Goal: Transaction & Acquisition: Purchase product/service

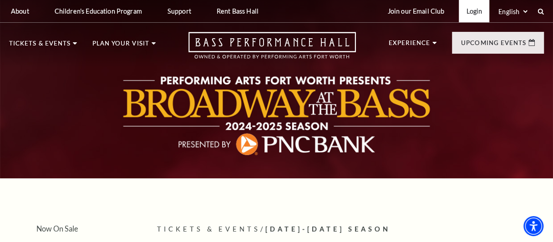
click at [476, 14] on link "Login" at bounding box center [474, 11] width 30 height 22
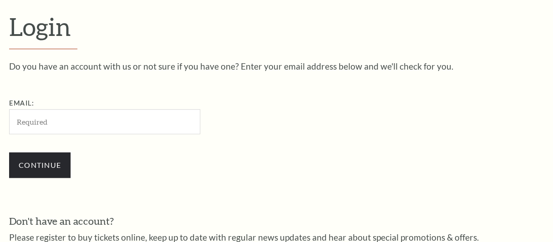
scroll to position [238, 0]
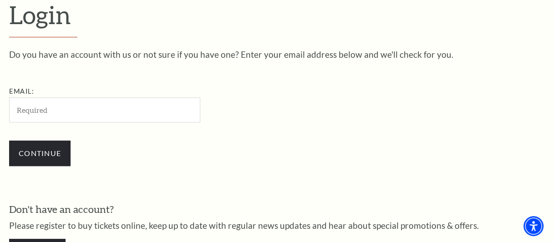
click at [105, 118] on input "Email:" at bounding box center [104, 109] width 191 height 25
type input "paige.cparn@gmail.com"
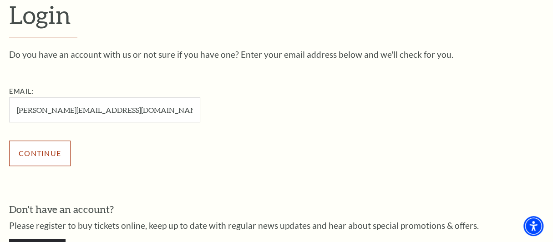
click at [34, 152] on input "Continue" at bounding box center [39, 153] width 61 height 25
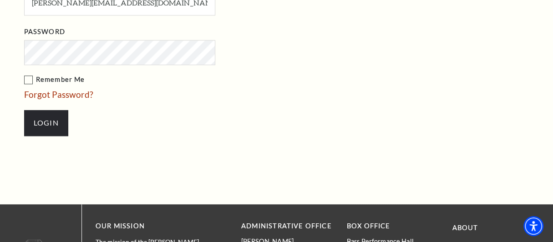
scroll to position [428, 0]
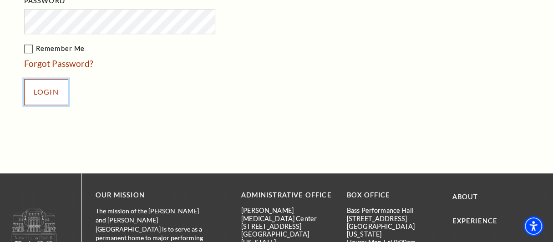
click at [46, 84] on input "Login" at bounding box center [46, 91] width 44 height 25
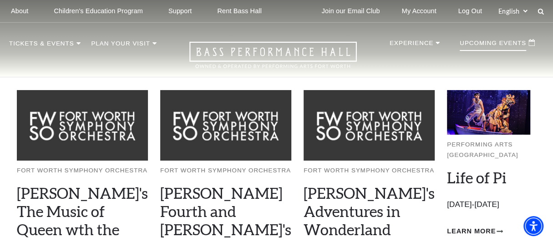
click at [489, 43] on p "Upcoming Events" at bounding box center [493, 45] width 66 height 11
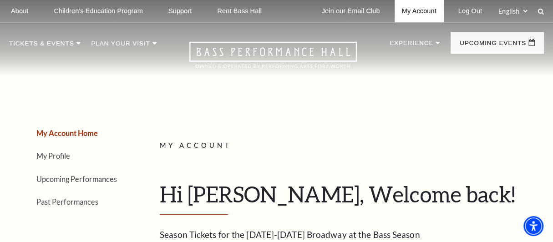
click at [419, 10] on link "My Account" at bounding box center [419, 11] width 49 height 22
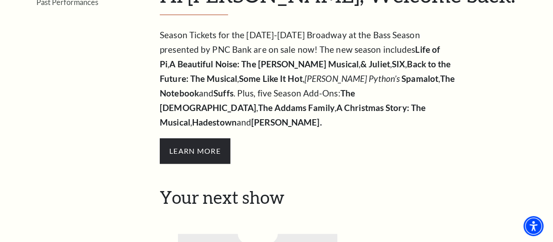
scroll to position [151, 0]
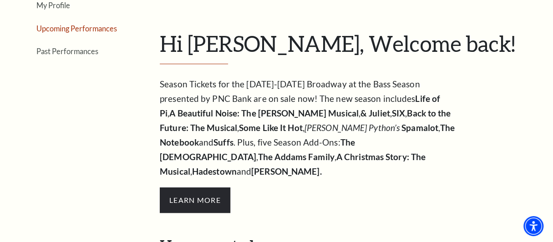
click at [96, 30] on link "Upcoming Performances" at bounding box center [76, 28] width 81 height 9
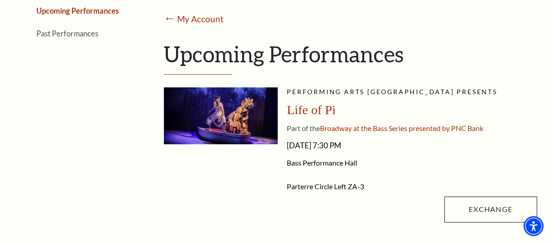
scroll to position [227, 0]
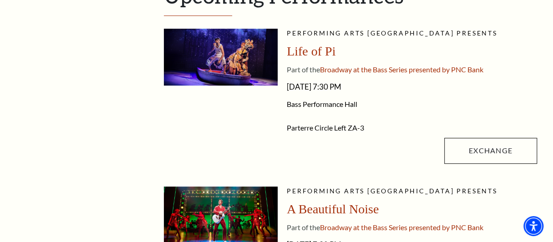
drag, startPoint x: 284, startPoint y: 58, endPoint x: 270, endPoint y: 58, distance: 13.2
click at [278, 58] on li "Performing Arts [GEOGRAPHIC_DATA] presents Life of Pi Part of the Broadway at t…" at bounding box center [350, 98] width 373 height 139
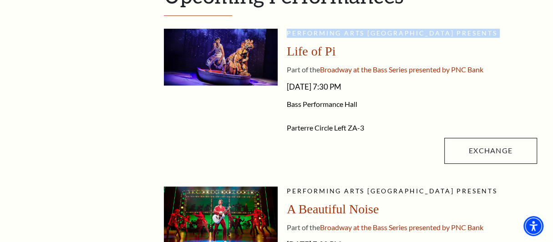
click at [269, 59] on img at bounding box center [221, 57] width 114 height 57
click at [223, 62] on img at bounding box center [221, 57] width 114 height 57
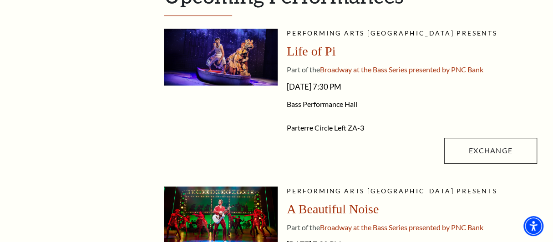
click at [301, 48] on span "Life of Pi" at bounding box center [311, 51] width 49 height 14
click at [242, 46] on img at bounding box center [221, 57] width 114 height 57
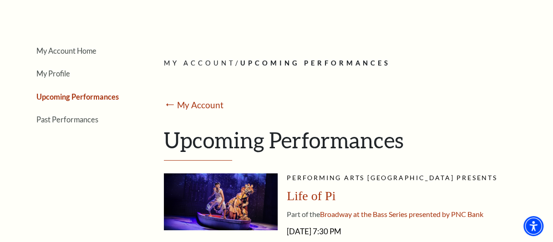
scroll to position [99, 0]
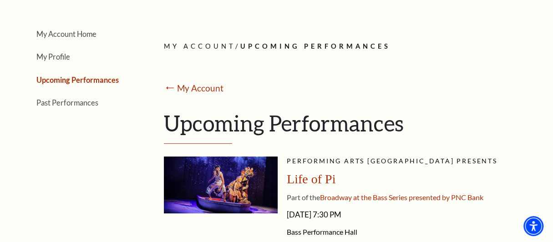
click at [222, 170] on img at bounding box center [221, 185] width 114 height 57
